Goal: Task Accomplishment & Management: Manage account settings

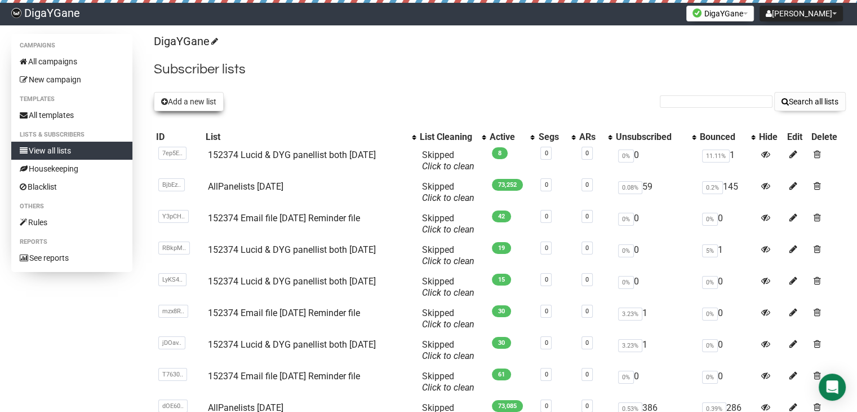
click at [214, 102] on button "Add a new list" at bounding box center [189, 101] width 70 height 19
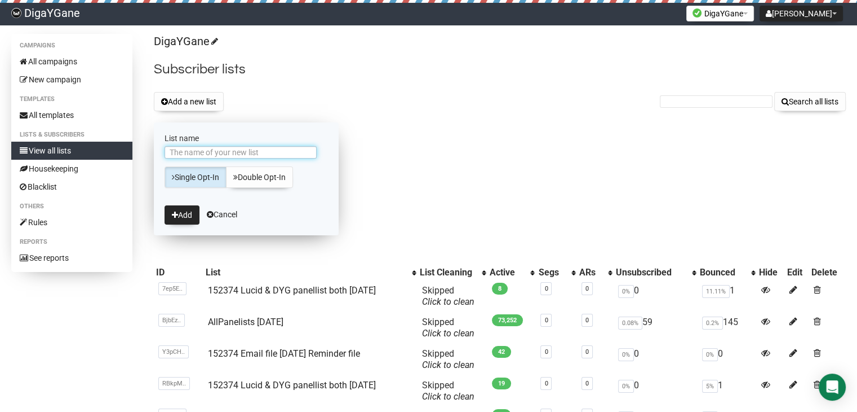
click at [245, 148] on input "List name" at bounding box center [241, 152] width 152 height 12
paste input "152374 Lucid & DYG panellist both [DATE]"
type input "152374 Lucid & DYG panellist both [DATE]"
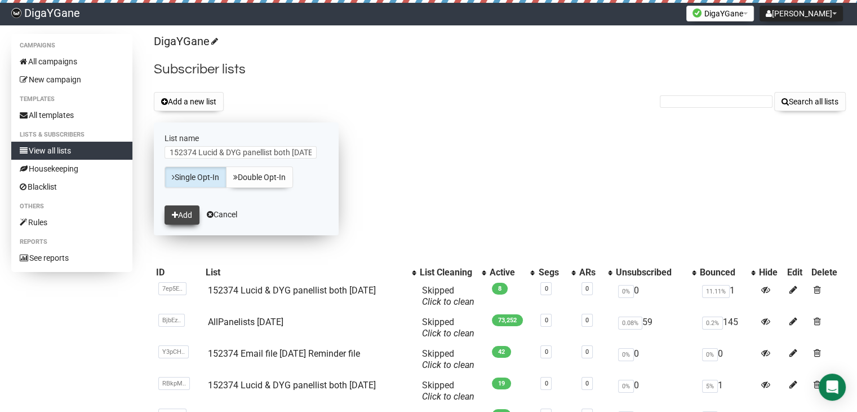
click at [178, 218] on button "Add" at bounding box center [182, 214] width 35 height 19
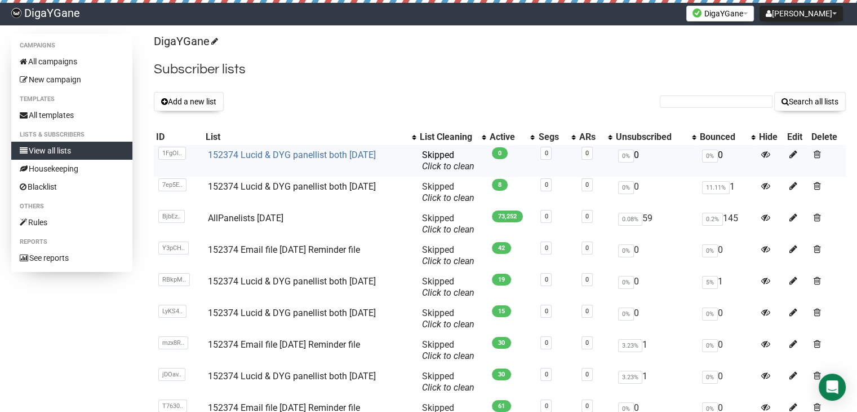
click at [301, 151] on link "152374 Lucid & DYG panellist both [DATE]" at bounding box center [291, 154] width 168 height 11
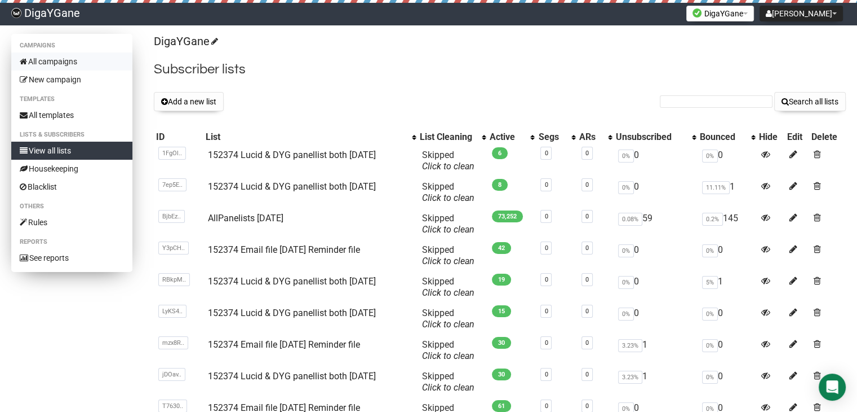
click at [51, 57] on link "All campaigns" at bounding box center [71, 61] width 121 height 18
